Goal: Find specific page/section: Find specific page/section

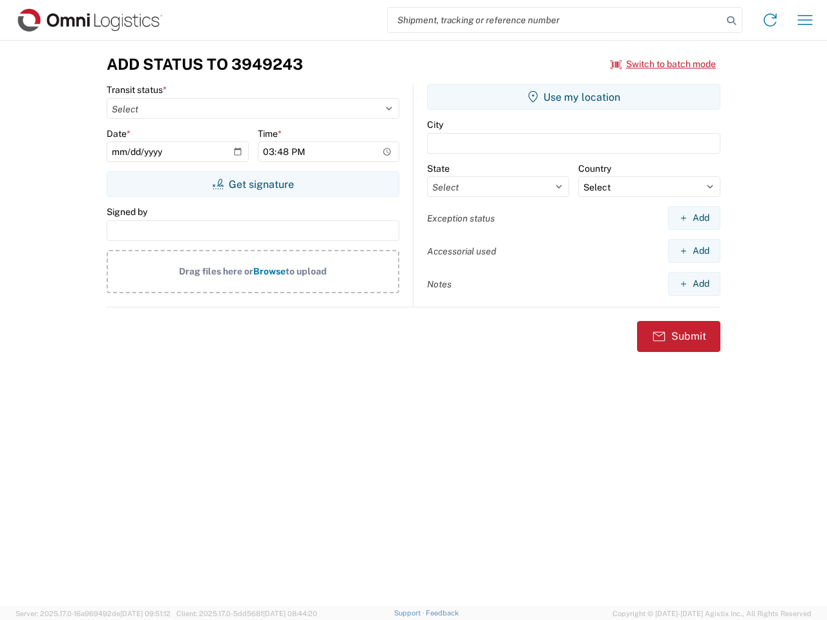
click at [555, 20] on input "search" at bounding box center [555, 20] width 335 height 25
click at [731, 21] on icon at bounding box center [731, 21] width 18 height 18
click at [770, 20] on icon at bounding box center [770, 20] width 21 height 21
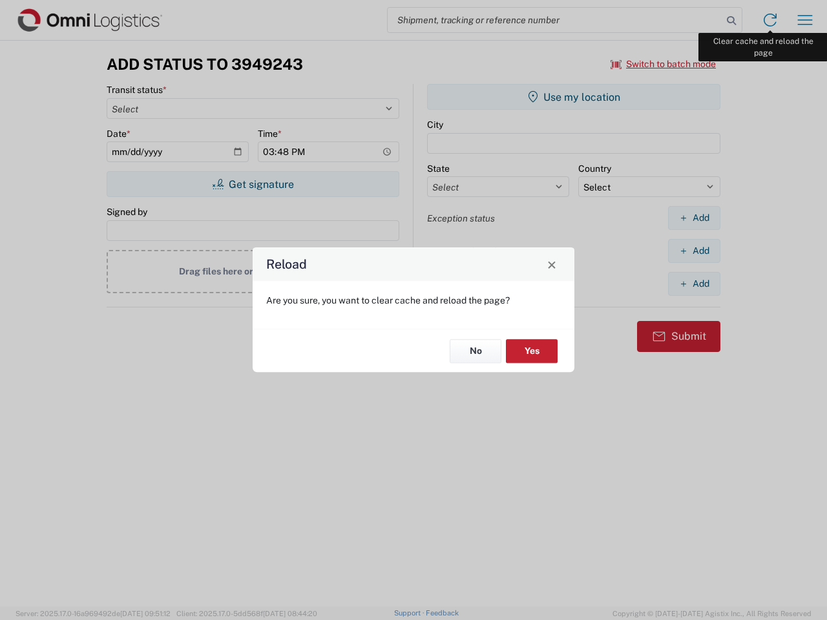
click at [805, 20] on div "Reload Are you sure, you want to clear cache and reload the page? No Yes" at bounding box center [413, 310] width 827 height 620
click at [663, 64] on div "Reload Are you sure, you want to clear cache and reload the page? No Yes" at bounding box center [413, 310] width 827 height 620
click at [253, 184] on div "Reload Are you sure, you want to clear cache and reload the page? No Yes" at bounding box center [413, 310] width 827 height 620
click at [574, 97] on div "Reload Are you sure, you want to clear cache and reload the page? No Yes" at bounding box center [413, 310] width 827 height 620
click at [694, 218] on div "Reload Are you sure, you want to clear cache and reload the page? No Yes" at bounding box center [413, 310] width 827 height 620
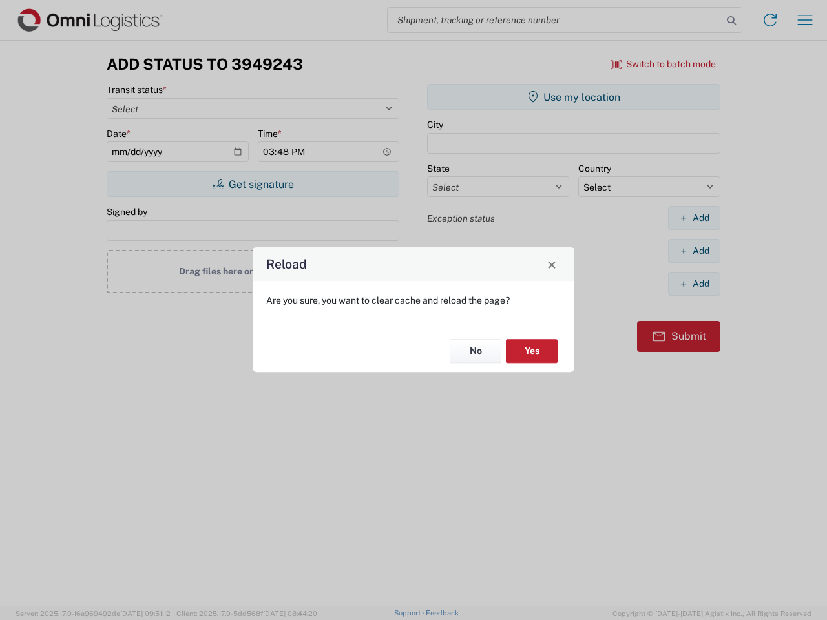
click at [694, 251] on div "Reload Are you sure, you want to clear cache and reload the page? No Yes" at bounding box center [413, 310] width 827 height 620
click at [694, 284] on div "Reload Are you sure, you want to clear cache and reload the page? No Yes" at bounding box center [413, 310] width 827 height 620
